Goal: Transaction & Acquisition: Purchase product/service

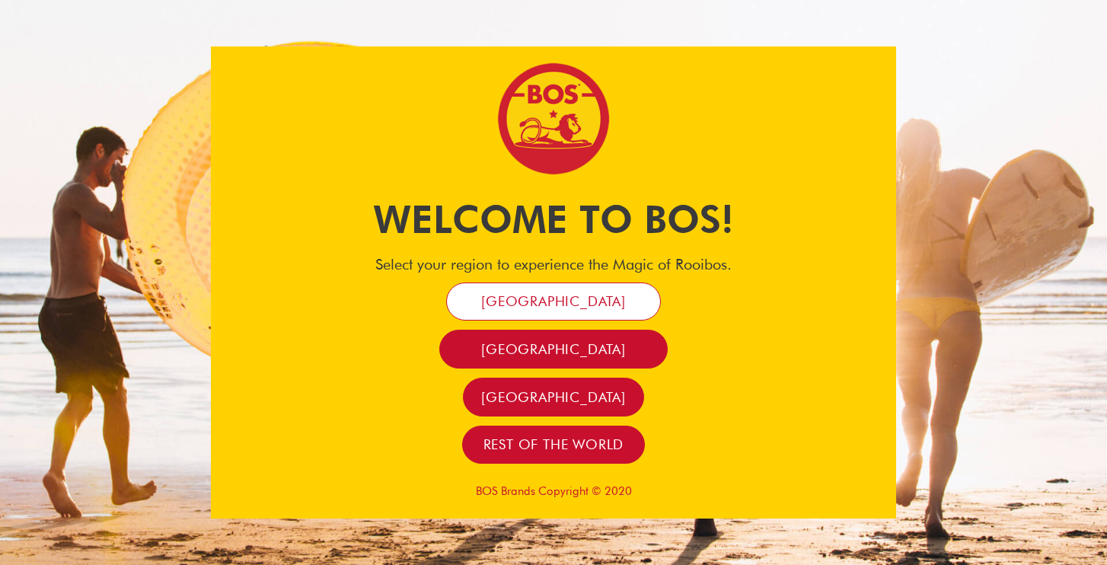
click at [565, 310] on span "[GEOGRAPHIC_DATA]" at bounding box center [553, 301] width 145 height 18
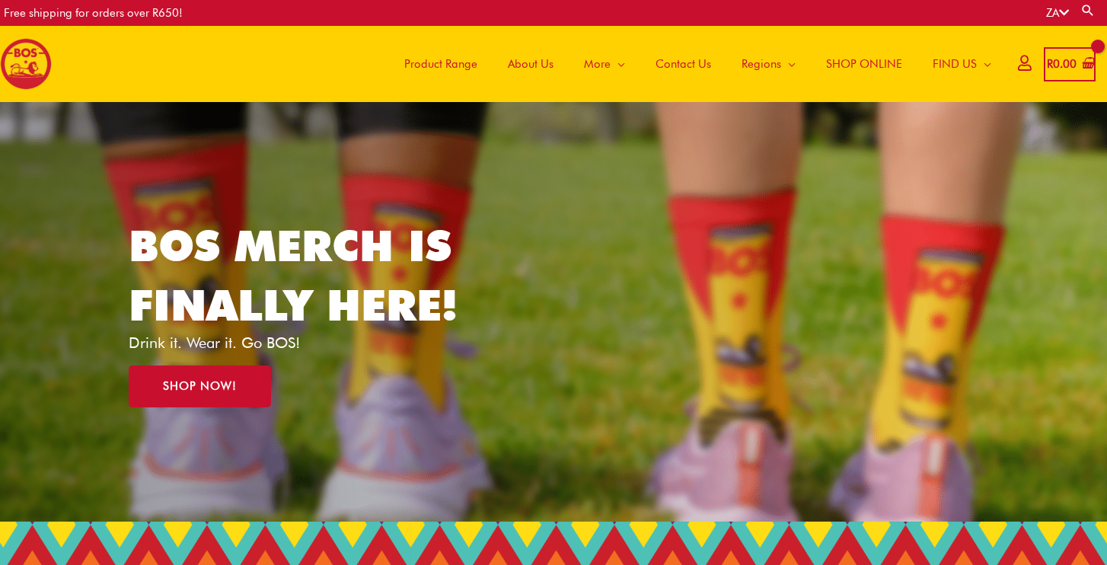
click at [1093, 15] on link "Search" at bounding box center [1087, 10] width 15 height 14
type input "******"
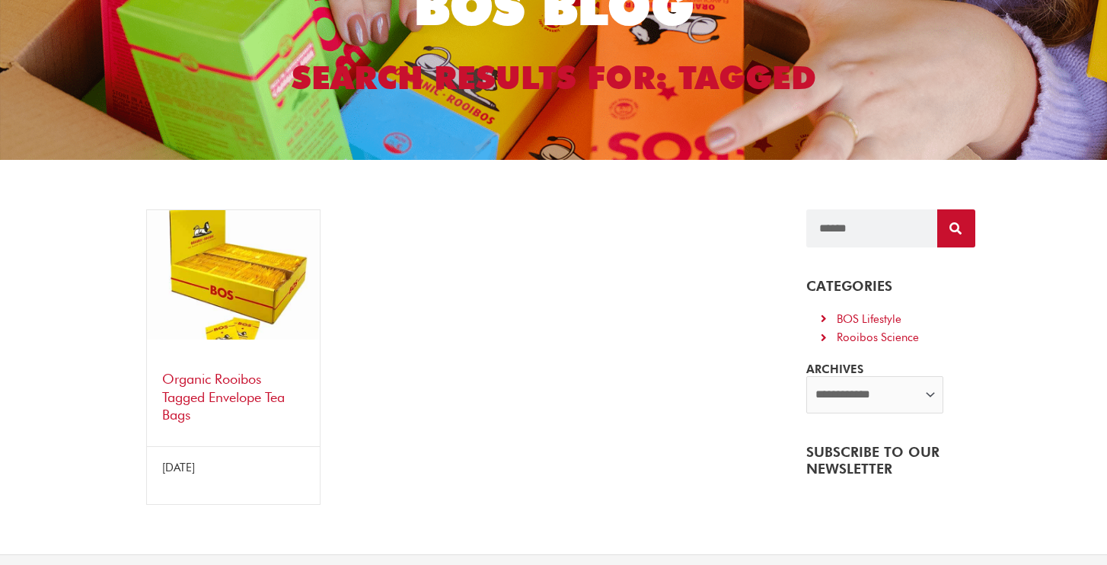
scroll to position [174, 0]
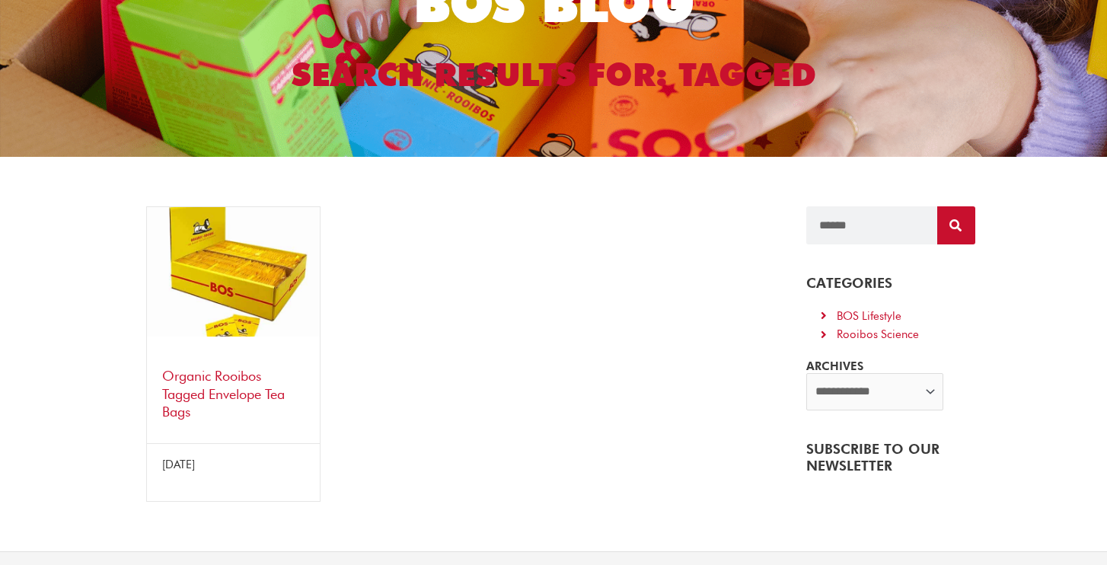
click at [203, 390] on link "Organic Rooibos Tagged Envelope Tea Bags" at bounding box center [223, 394] width 123 height 52
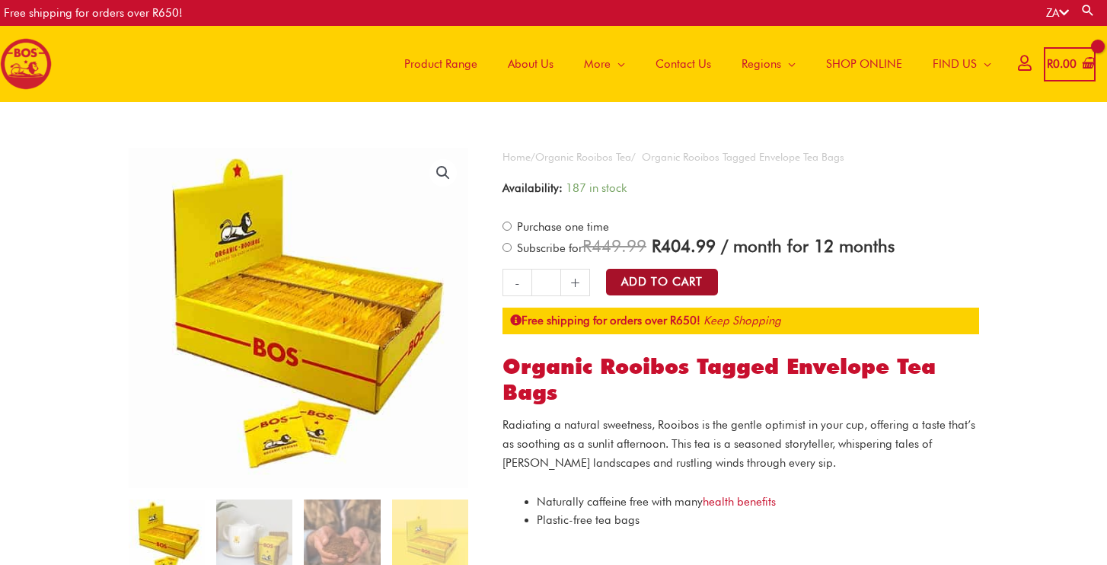
click at [682, 288] on button "Add to Cart" at bounding box center [662, 282] width 112 height 27
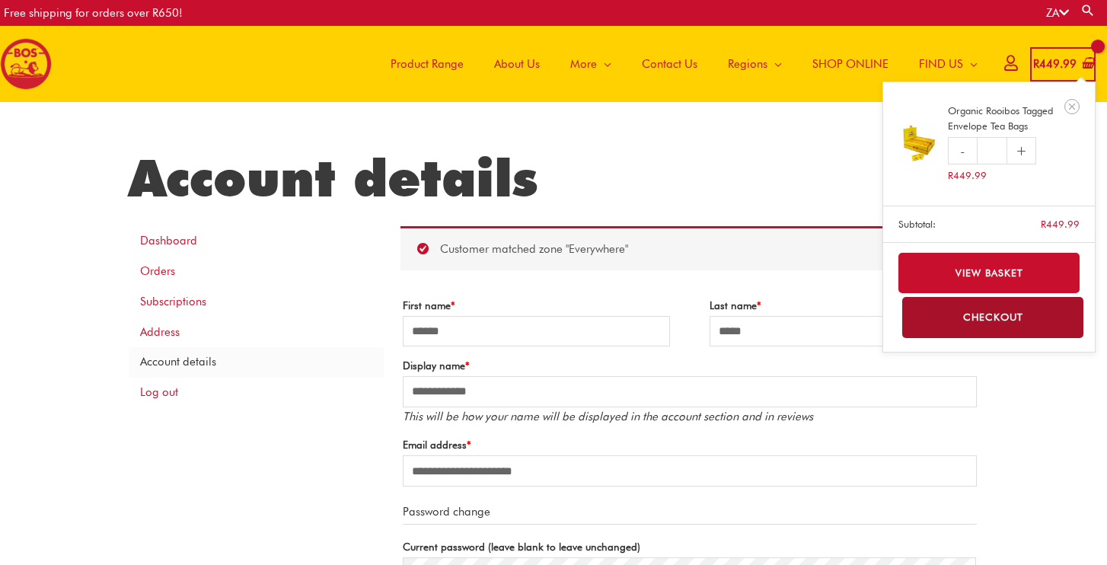
click at [1067, 66] on bdi "R 449.99" at bounding box center [1054, 64] width 43 height 14
click at [967, 257] on link "View basket" at bounding box center [989, 273] width 182 height 40
